Goal: Task Accomplishment & Management: Manage account settings

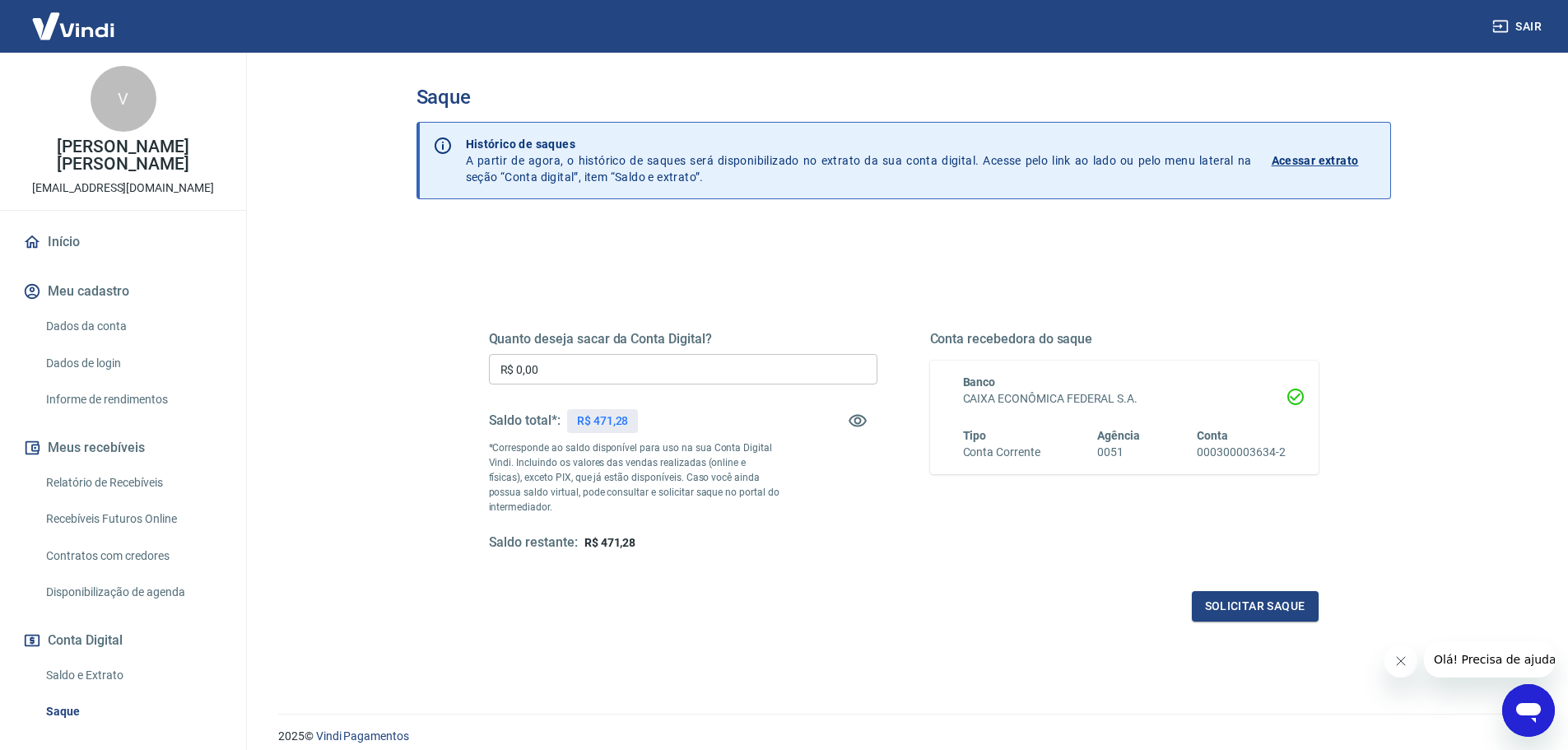
click at [599, 377] on input "R$ 0,00" at bounding box center [683, 369] width 389 height 30
type input "R$ 471,28"
click at [1224, 600] on button "Solicitar saque" at bounding box center [1256, 606] width 127 height 30
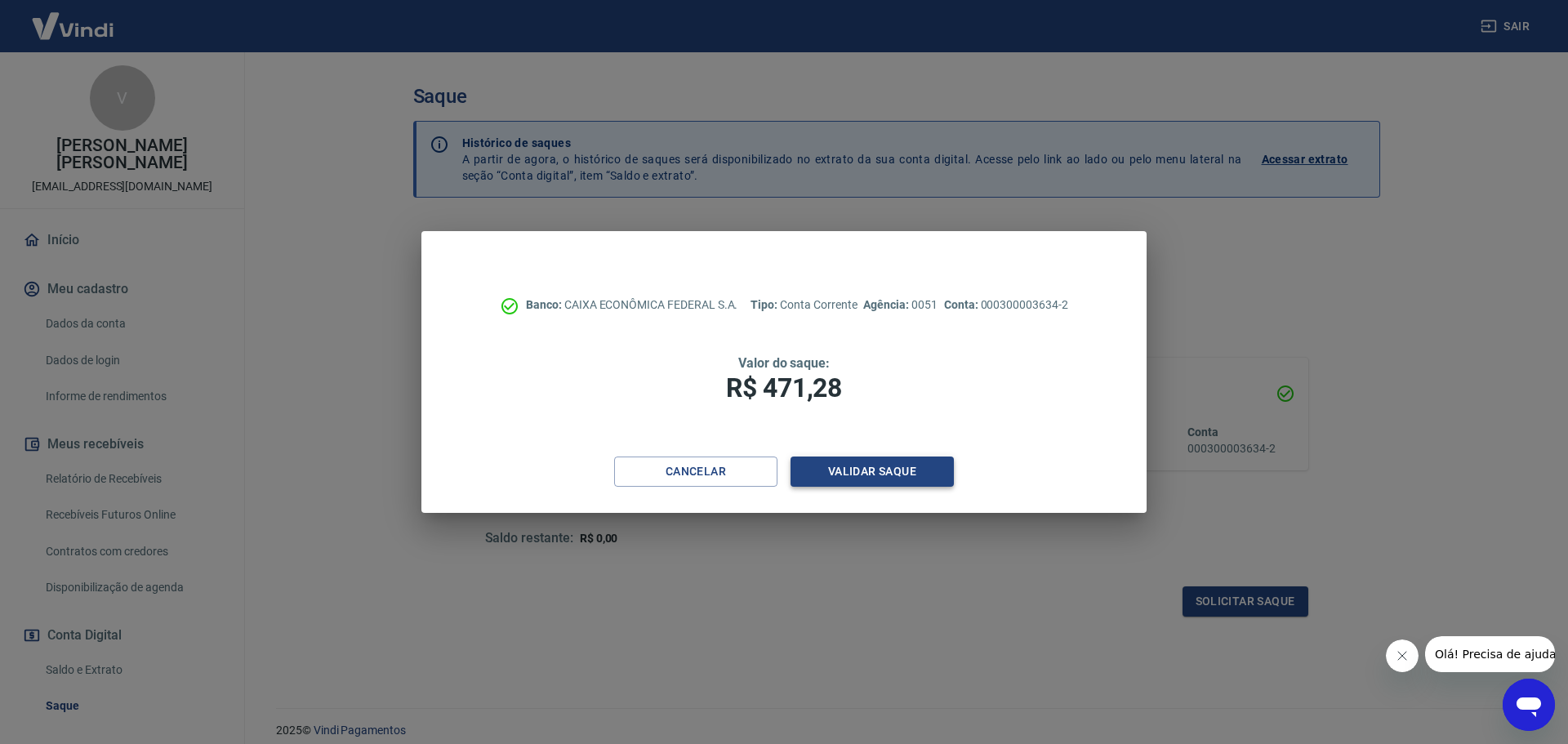
click at [859, 478] on button "Validar saque" at bounding box center [872, 471] width 163 height 30
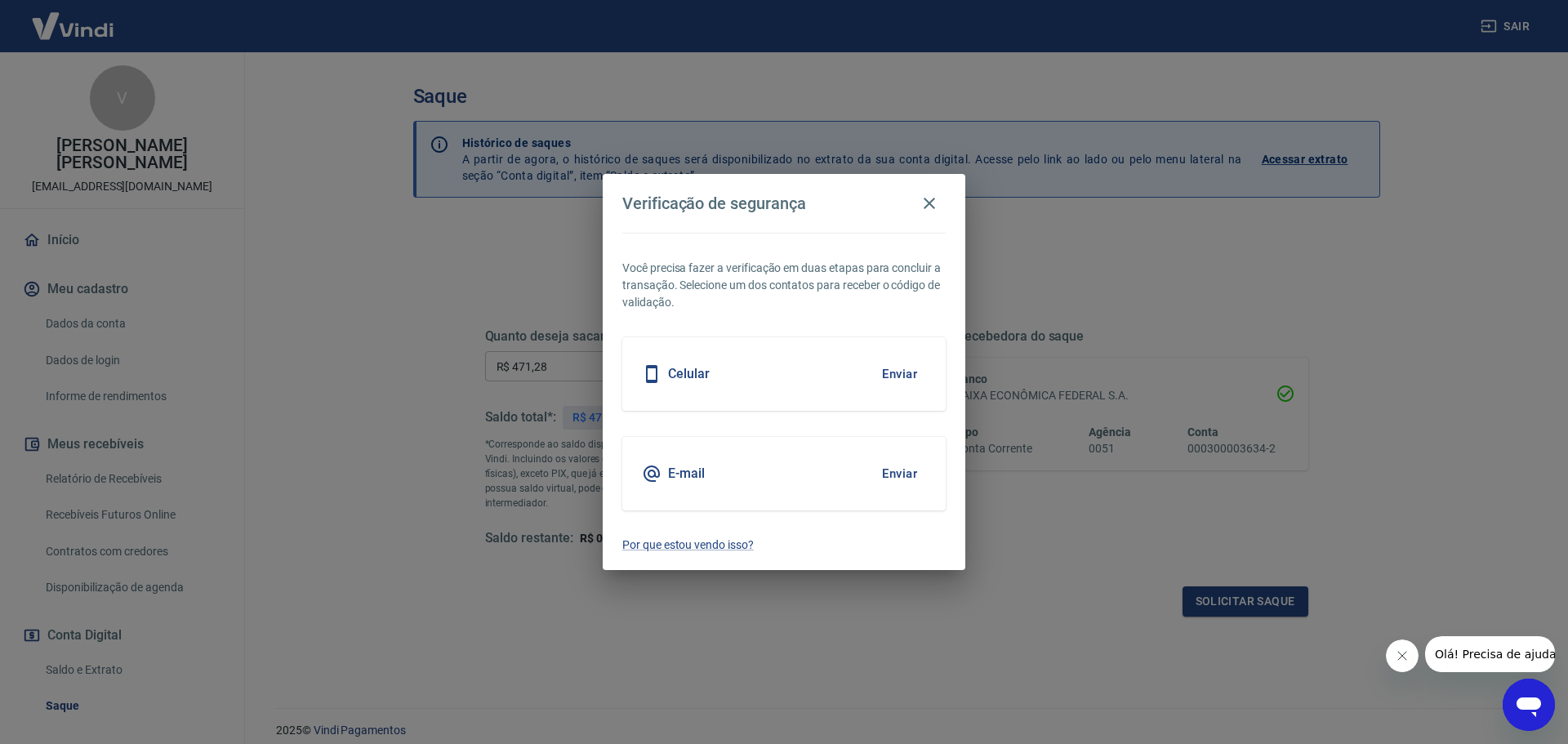
click at [892, 373] on button "Enviar" at bounding box center [899, 373] width 53 height 35
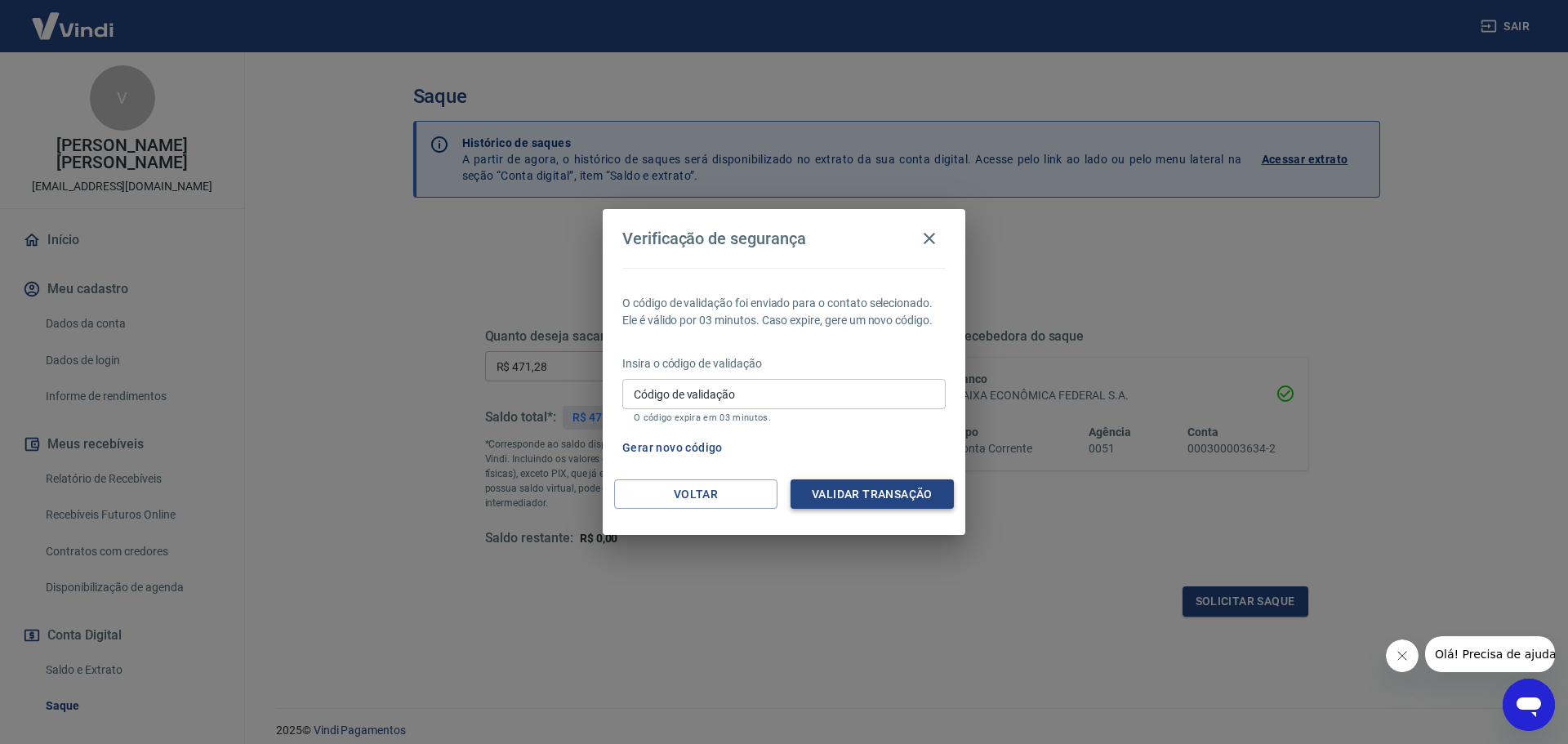
click at [873, 507] on button "Validar transação" at bounding box center [872, 494] width 163 height 30
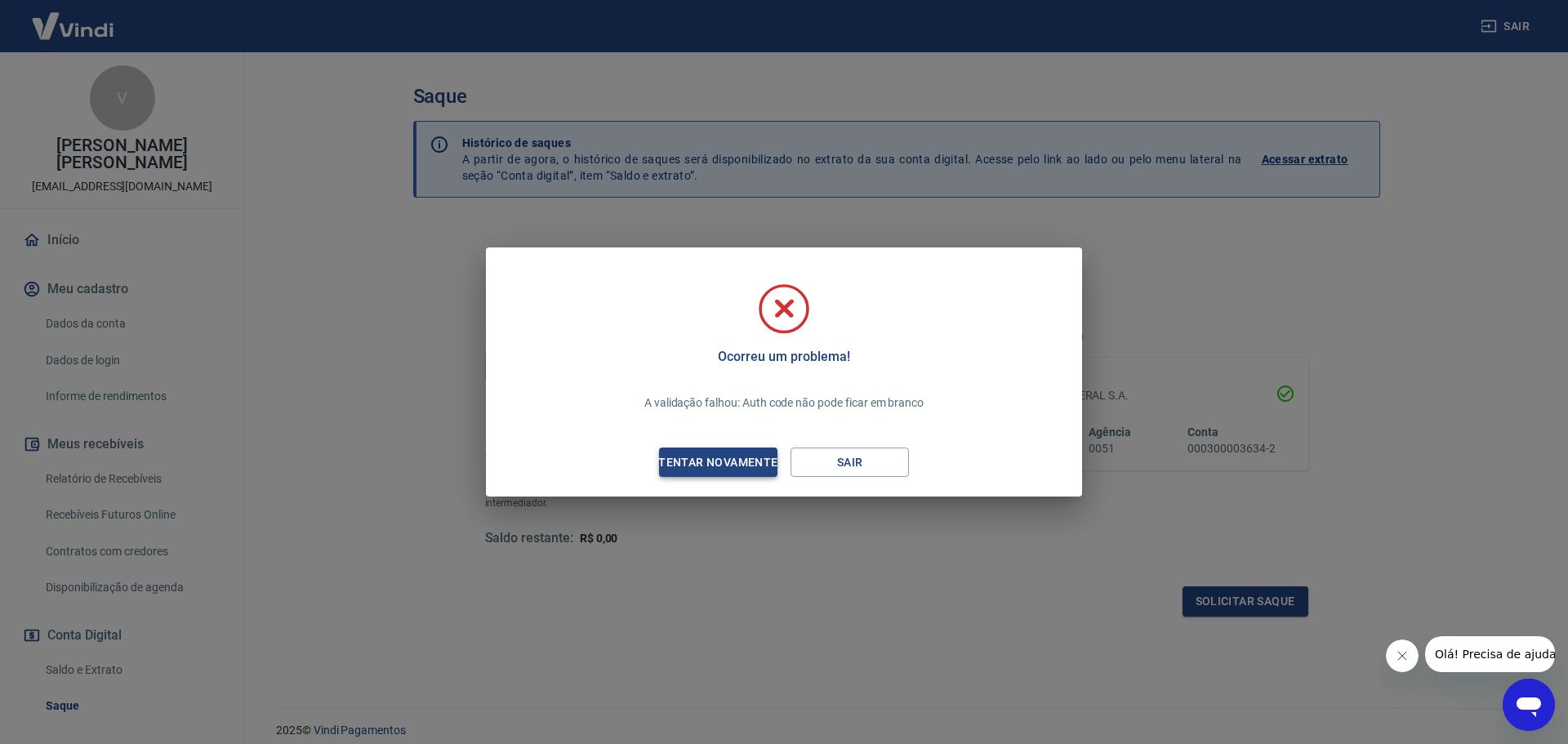
click at [739, 459] on div "Tentar novamente" at bounding box center [717, 463] width 159 height 21
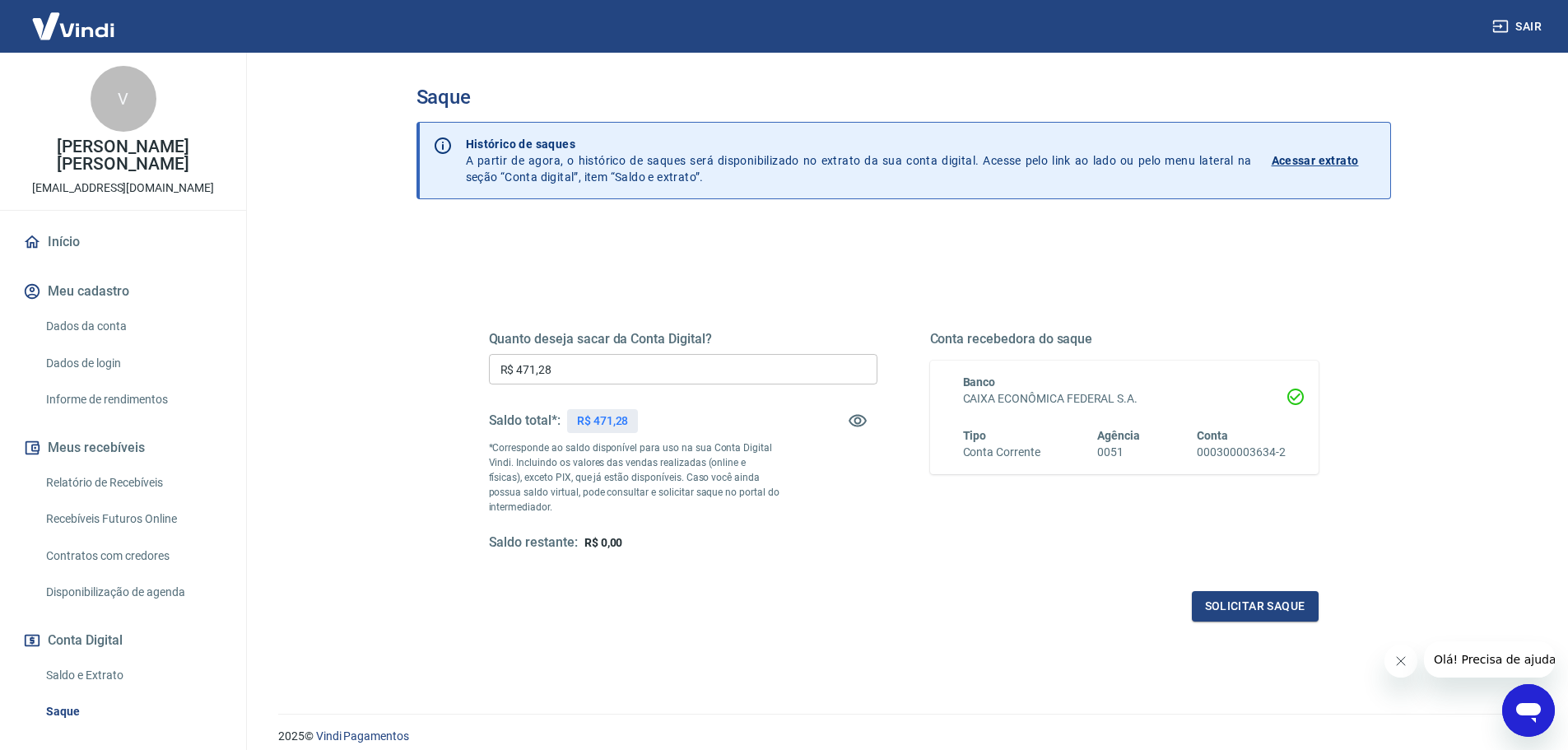
drag, startPoint x: 630, startPoint y: 371, endPoint x: 685, endPoint y: 390, distance: 58.2
click at [632, 371] on input "R$ 471,28" at bounding box center [683, 369] width 389 height 30
click at [1258, 600] on button "Solicitar saque" at bounding box center [1256, 606] width 127 height 30
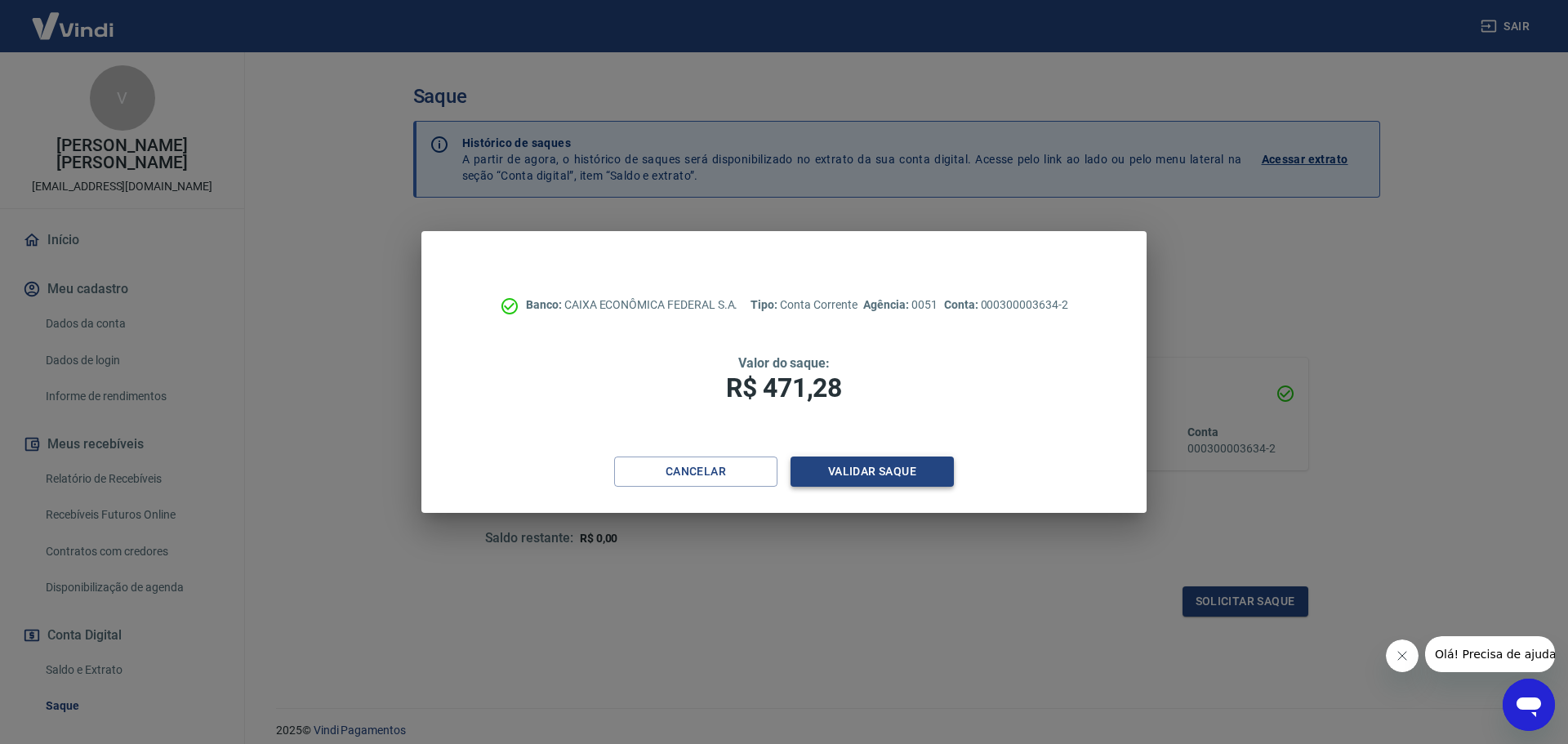
click at [886, 465] on button "Validar saque" at bounding box center [872, 471] width 163 height 30
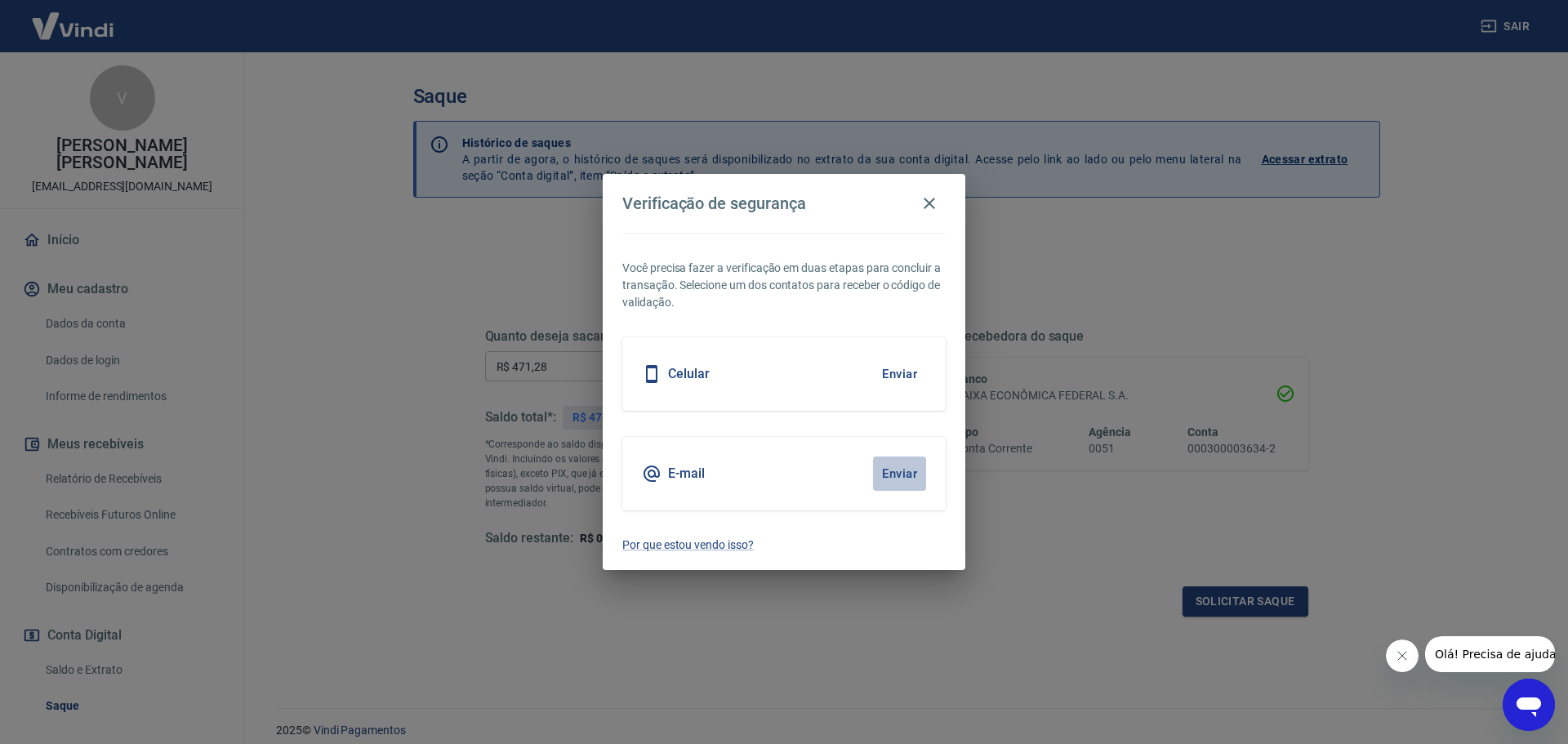
click at [896, 478] on button "Enviar" at bounding box center [899, 473] width 53 height 35
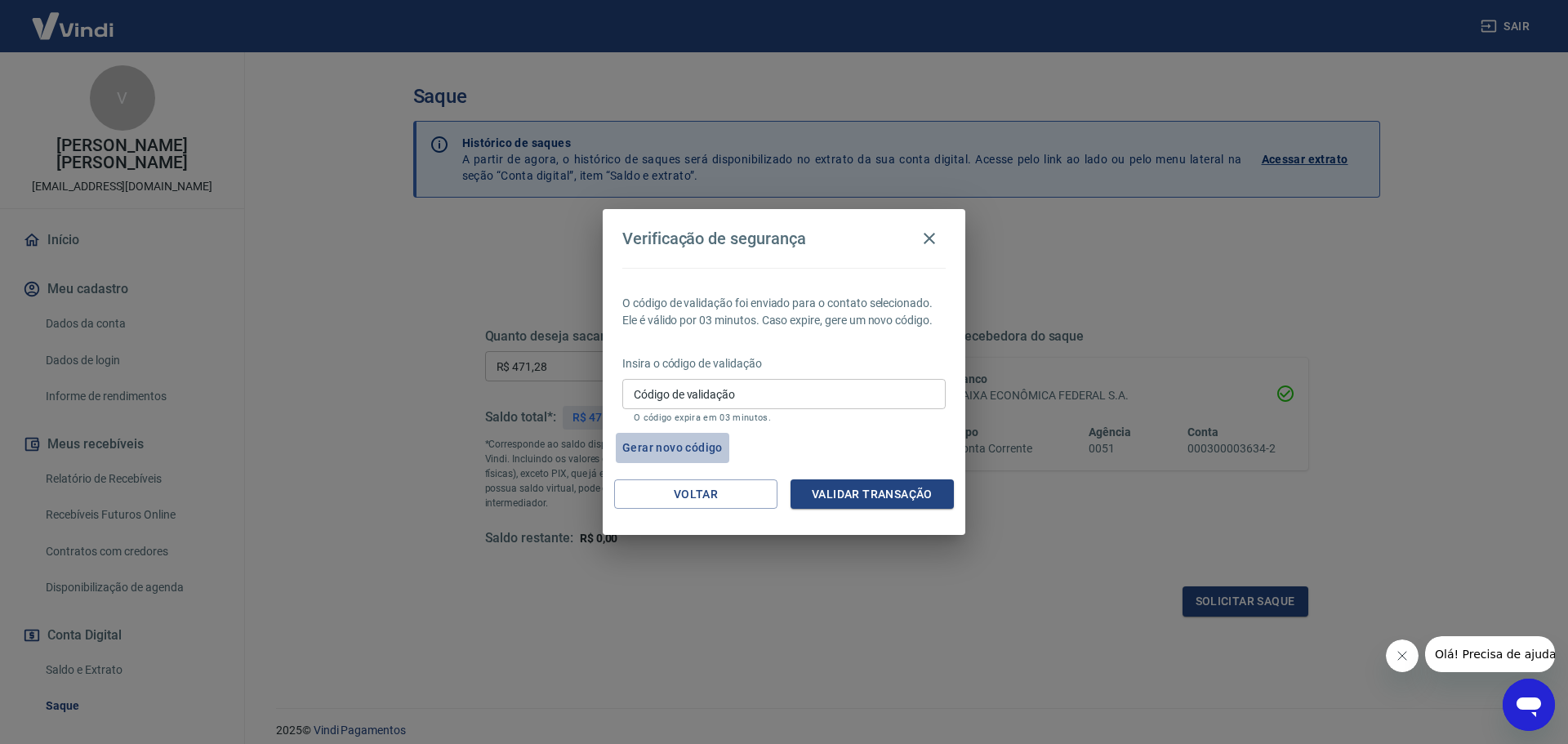
click at [686, 451] on button "Gerar novo código" at bounding box center [672, 448] width 114 height 30
click at [938, 233] on icon "button" at bounding box center [929, 238] width 20 height 20
